Goal: Find specific page/section: Find specific page/section

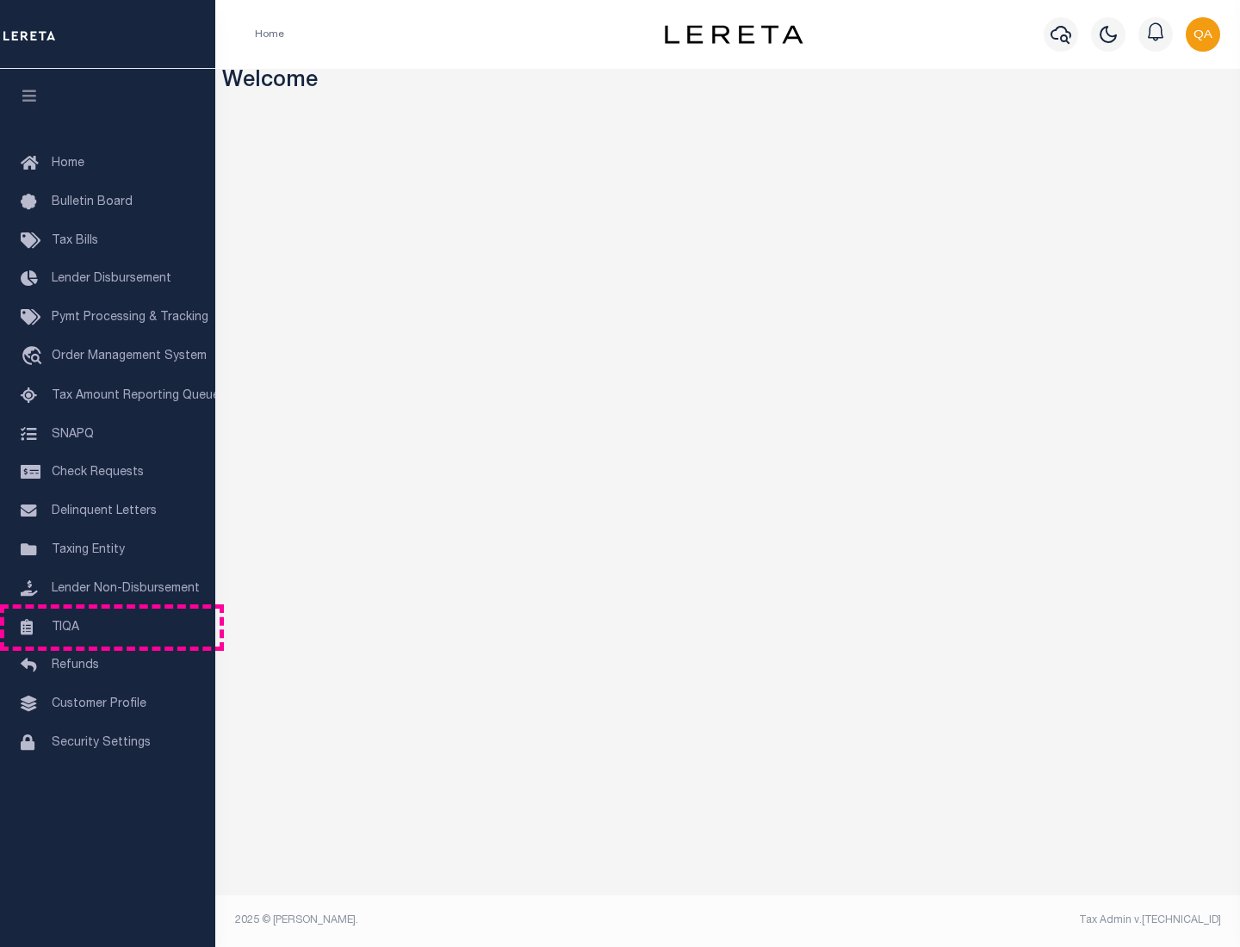
click at [108, 627] on link "TIQA" at bounding box center [107, 628] width 215 height 39
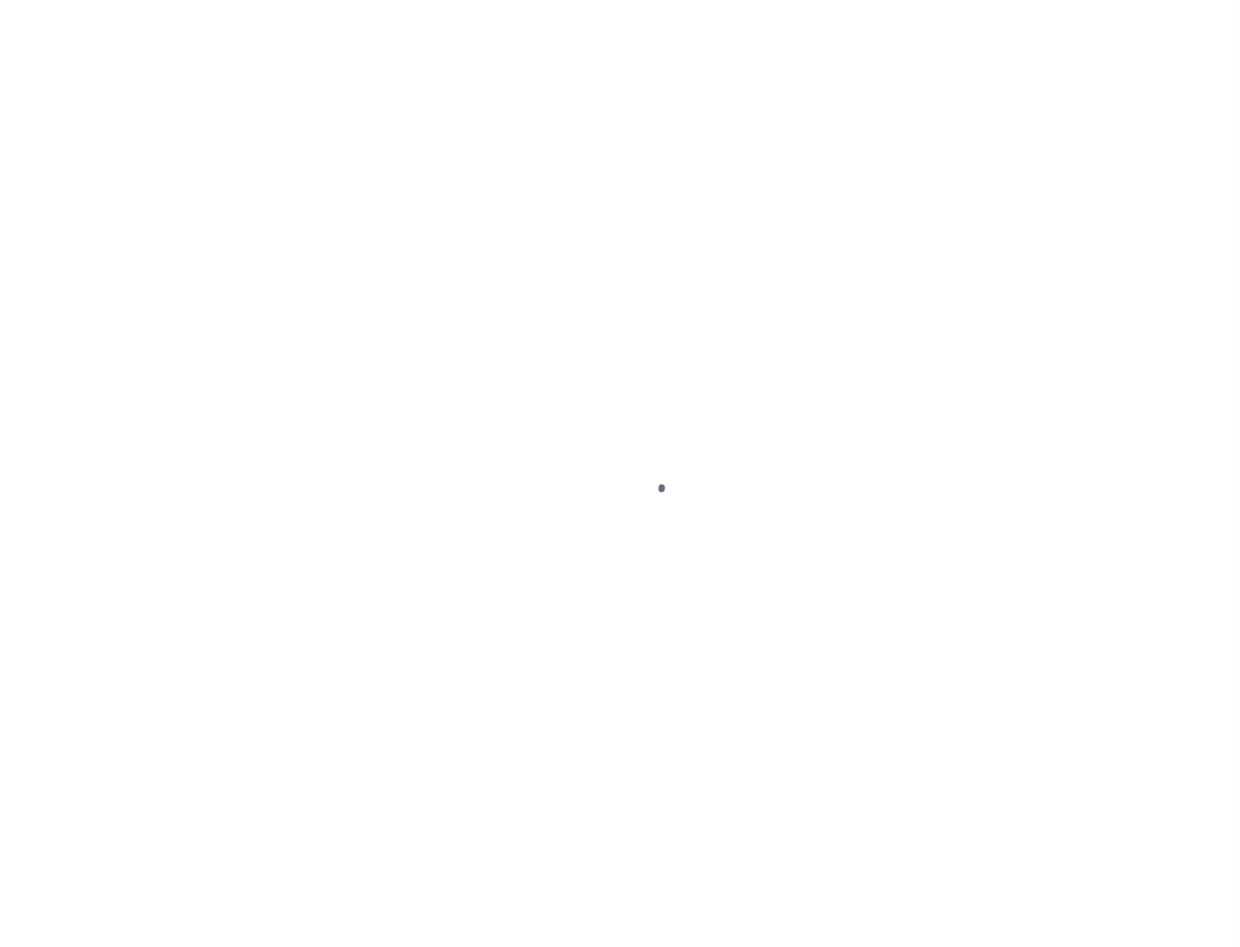
select select "200"
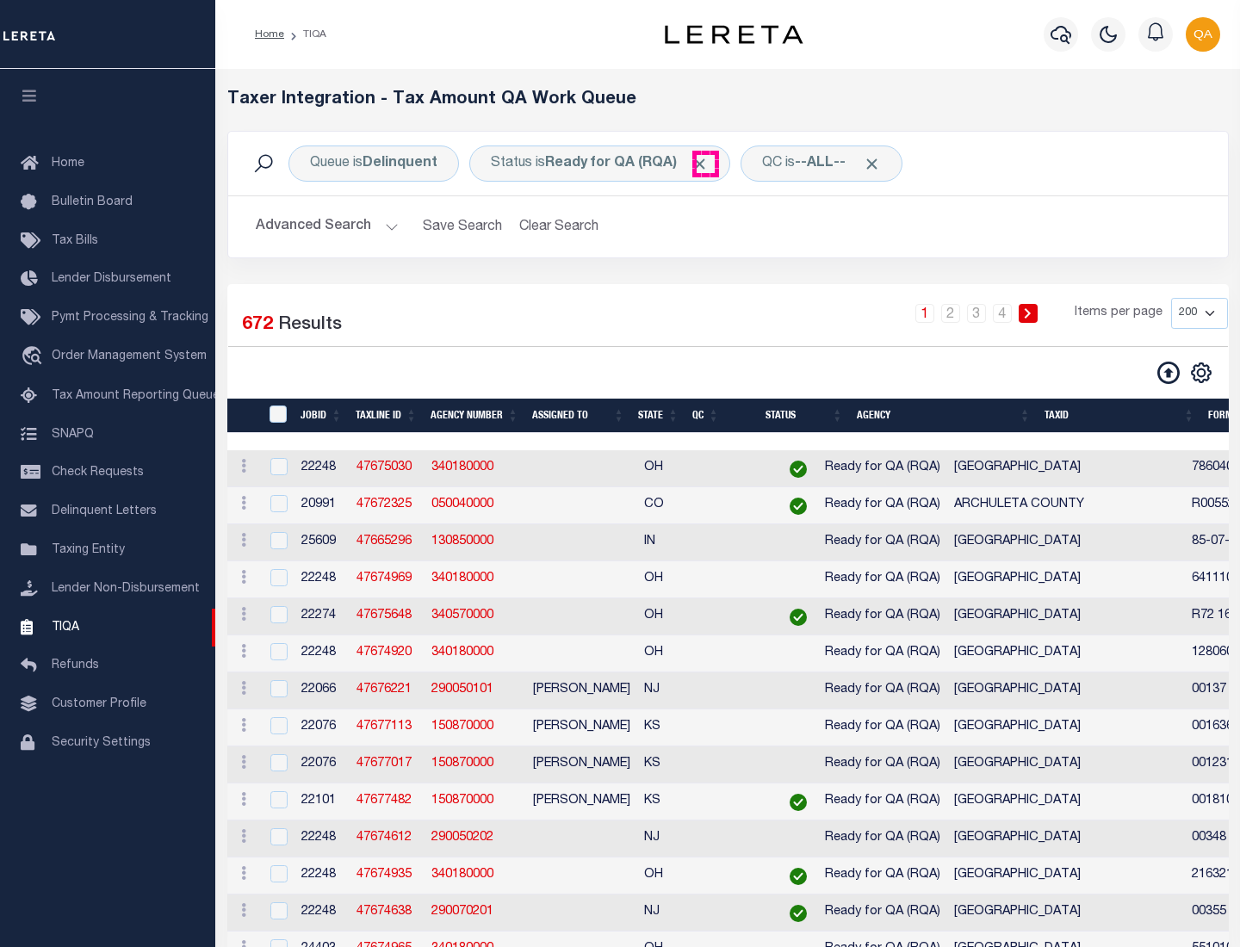
click at [705, 164] on span "Click to Remove" at bounding box center [700, 164] width 18 height 18
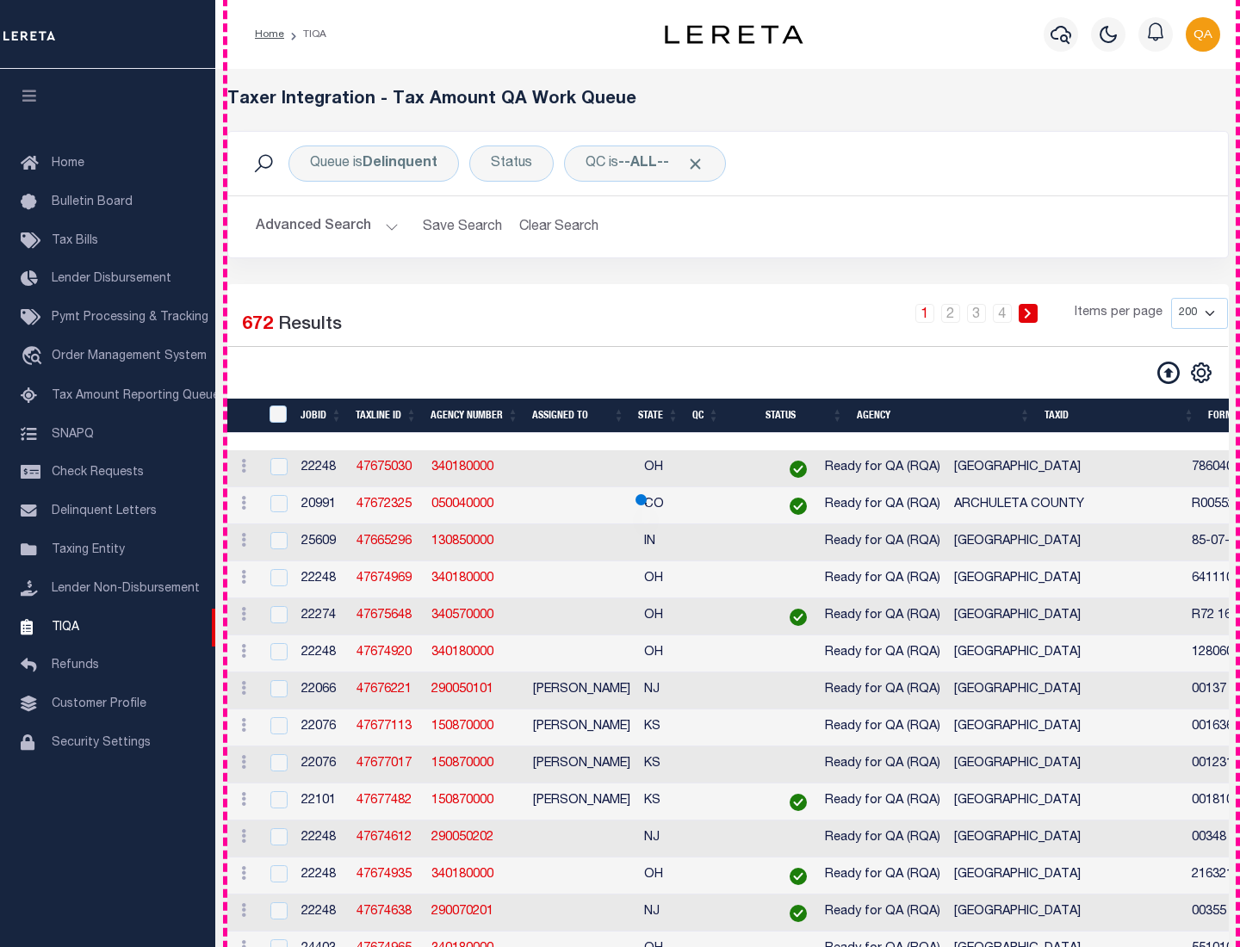
scroll to position [3679, 0]
